Goal: Task Accomplishment & Management: Manage account settings

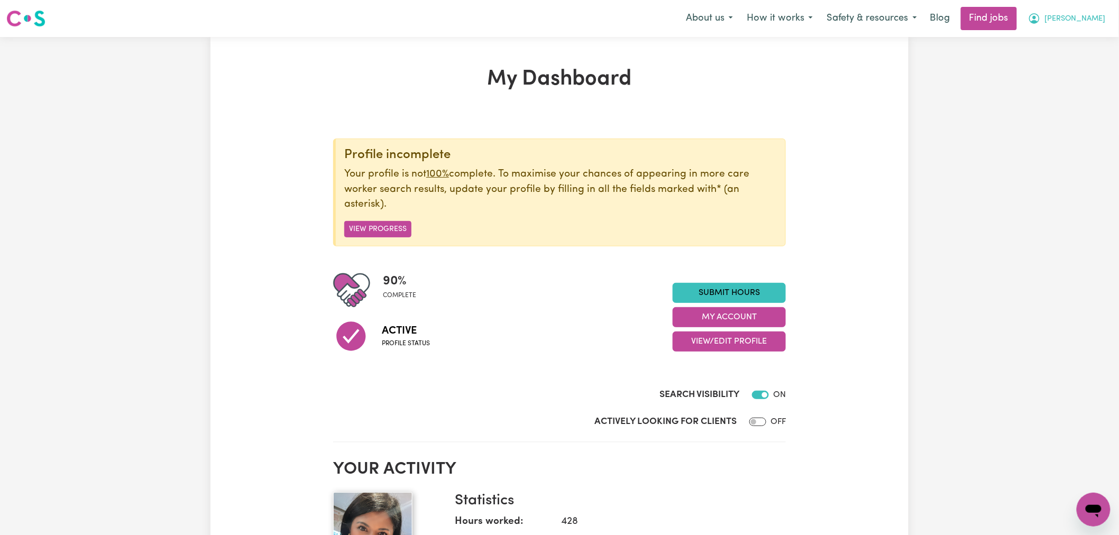
click at [1093, 23] on span "[PERSON_NAME]" at bounding box center [1075, 19] width 61 height 12
click at [1074, 71] on link "Logout" at bounding box center [1071, 81] width 84 height 20
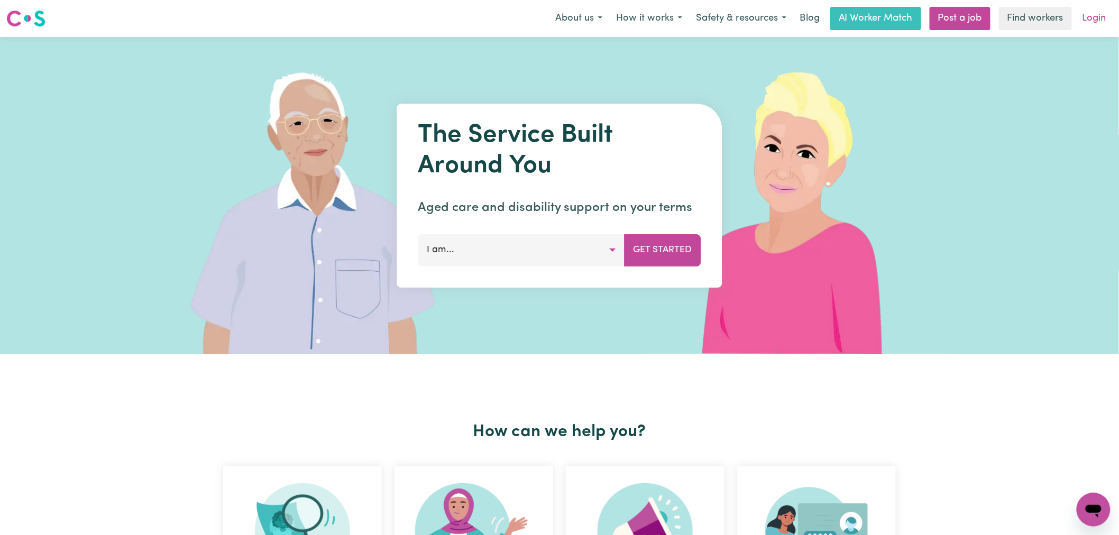
click at [1085, 19] on link "Login" at bounding box center [1095, 18] width 37 height 23
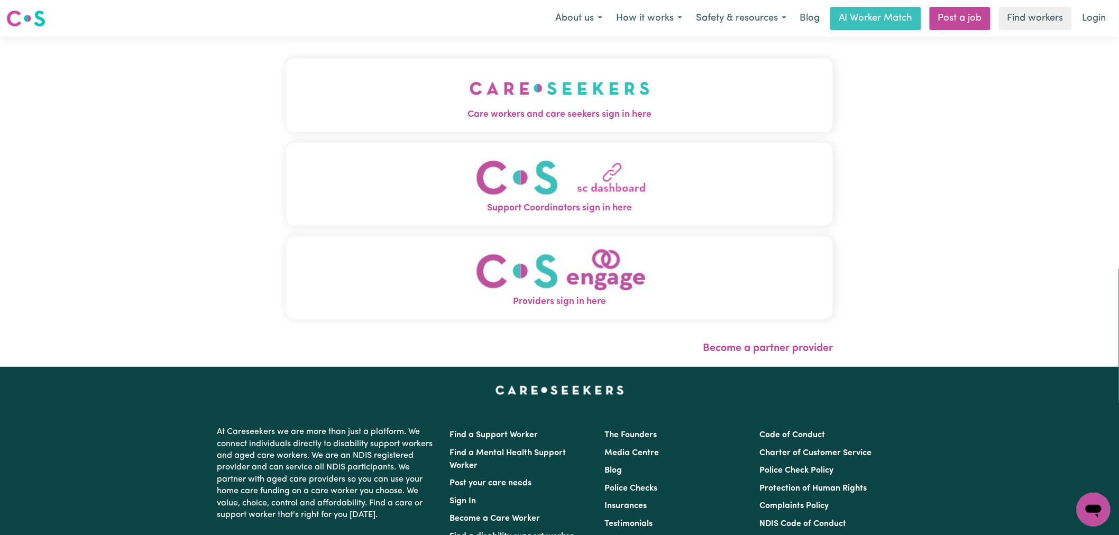
click at [470, 99] on img "Care workers and care seekers sign in here" at bounding box center [560, 88] width 180 height 39
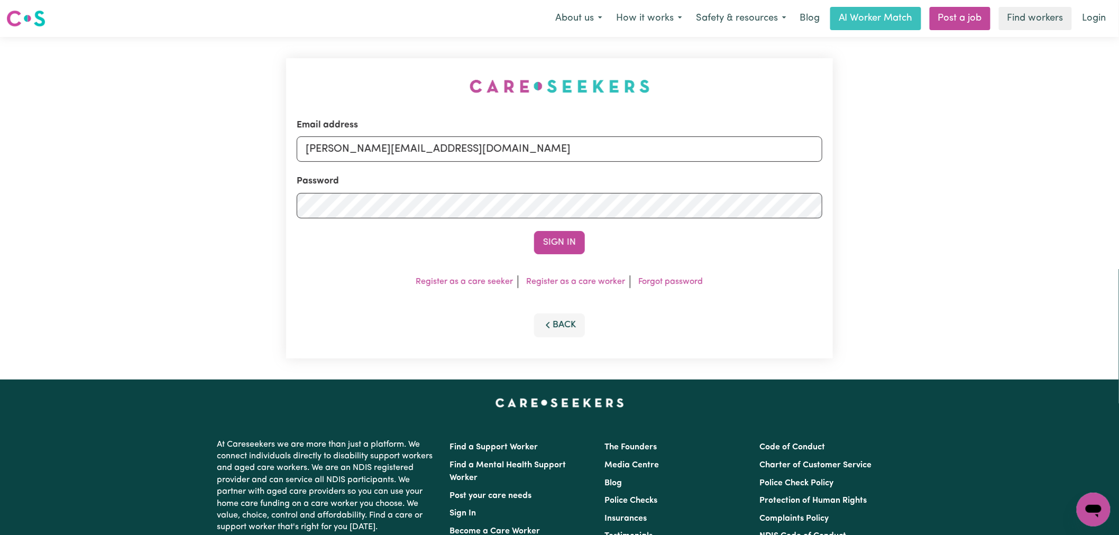
click at [471, 159] on input "[PERSON_NAME][EMAIL_ADDRESS][DOMAIN_NAME]" at bounding box center [560, 148] width 526 height 25
drag, startPoint x: 487, startPoint y: 151, endPoint x: 484, endPoint y: 161, distance: 10.4
click at [487, 151] on input "[PERSON_NAME][EMAIL_ADDRESS][DOMAIN_NAME]" at bounding box center [560, 148] width 526 height 25
drag, startPoint x: 554, startPoint y: 155, endPoint x: 360, endPoint y: 157, distance: 194.2
click at [360, 157] on input "[EMAIL_ADDRESS][DOMAIN_NAME]" at bounding box center [560, 148] width 526 height 25
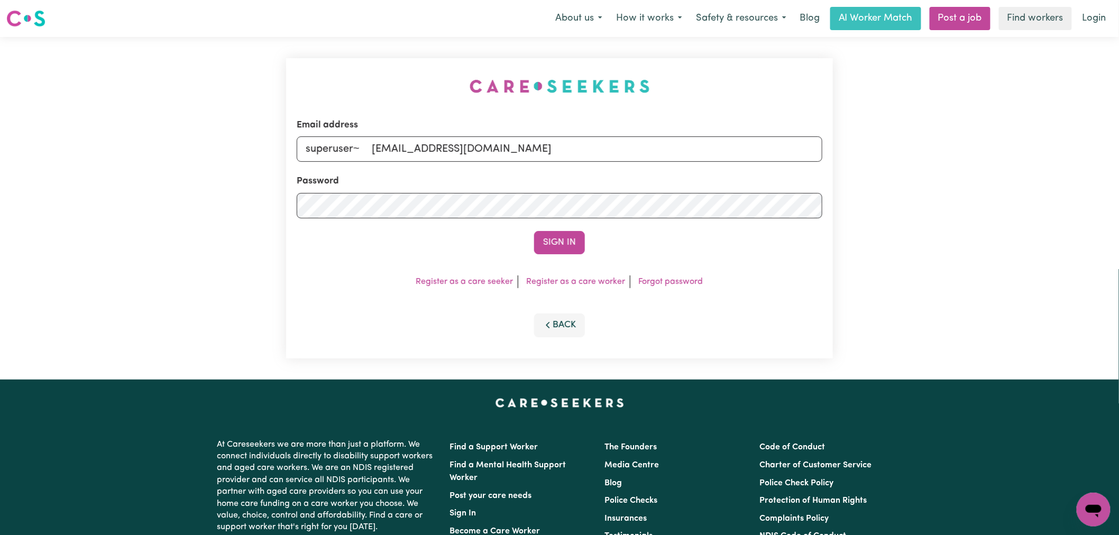
click at [373, 144] on input "superuser~ [EMAIL_ADDRESS][DOMAIN_NAME]" at bounding box center [560, 148] width 526 height 25
type input "superuser~[EMAIL_ADDRESS][DOMAIN_NAME]"
click at [534, 231] on button "Sign In" at bounding box center [559, 242] width 51 height 23
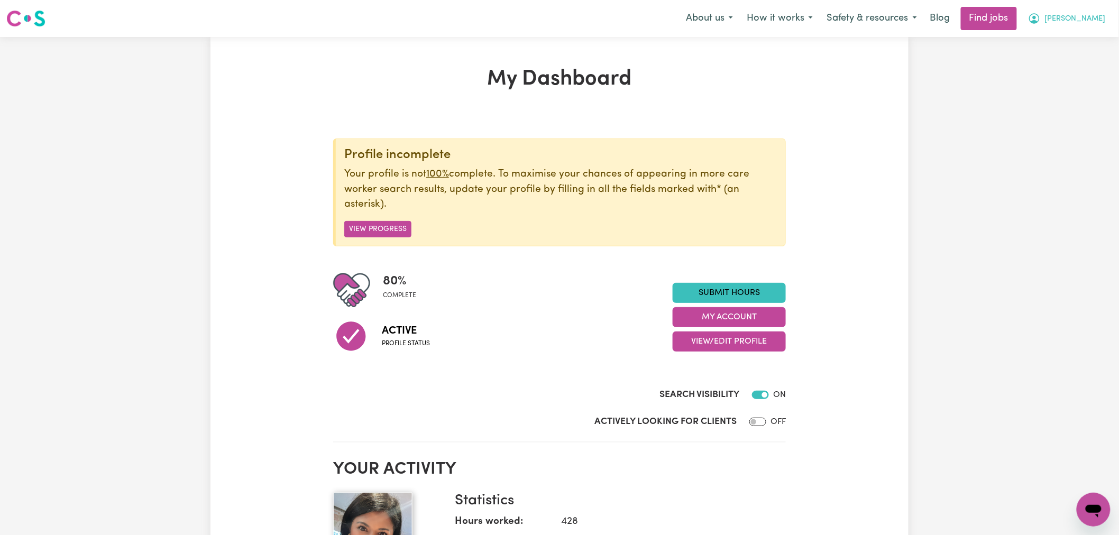
click at [1098, 23] on span "[PERSON_NAME]" at bounding box center [1075, 19] width 61 height 12
click at [1083, 56] on link "My Dashboard" at bounding box center [1071, 61] width 84 height 20
click at [1082, 41] on link "My Account" at bounding box center [1071, 41] width 84 height 20
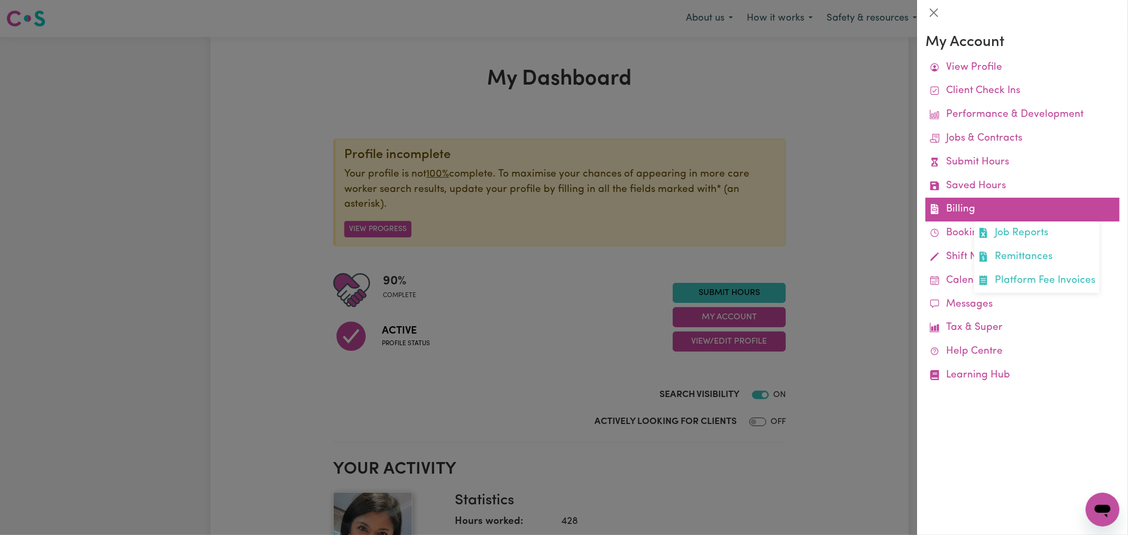
click at [964, 203] on link "Billing Job Reports Remittances Platform Fee Invoices" at bounding box center [1023, 210] width 194 height 24
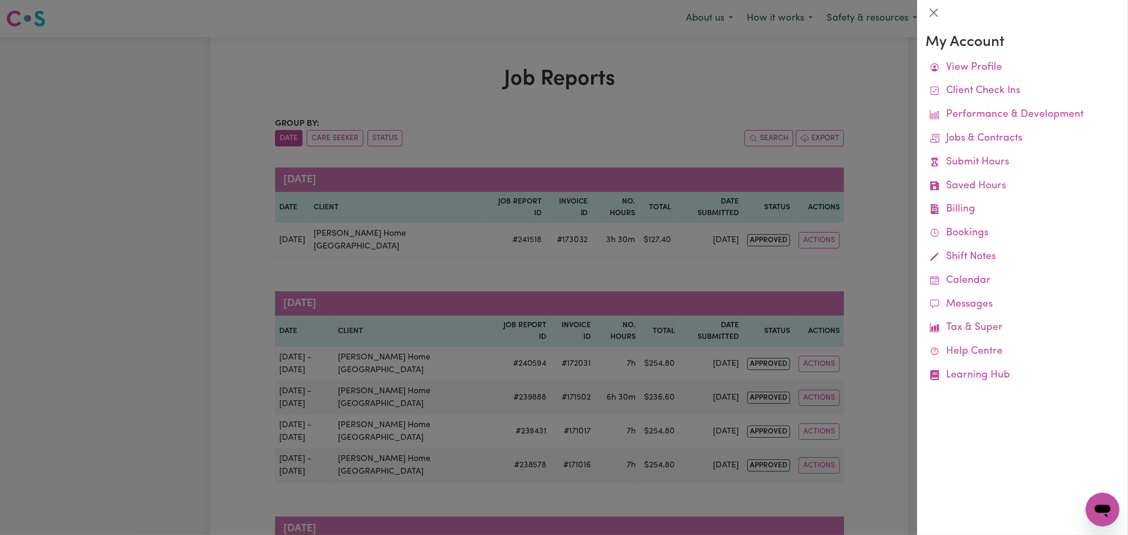
click at [383, 240] on div at bounding box center [564, 267] width 1128 height 535
